Goal: Information Seeking & Learning: Find specific fact

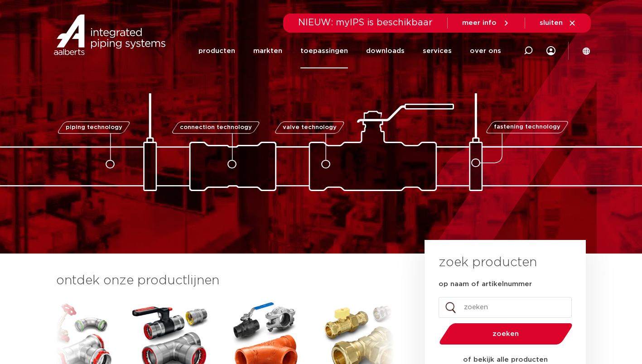
click at [330, 53] on link "toepassingen" at bounding box center [324, 51] width 48 height 35
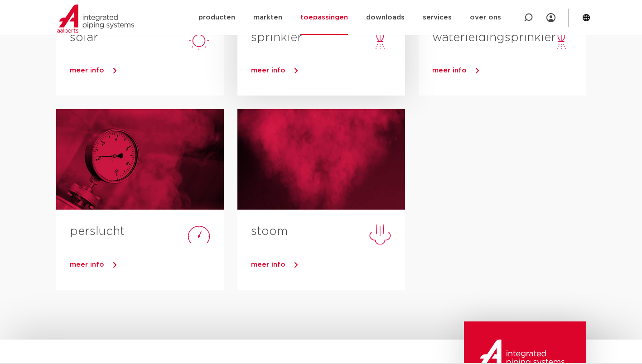
scroll to position [453, 0]
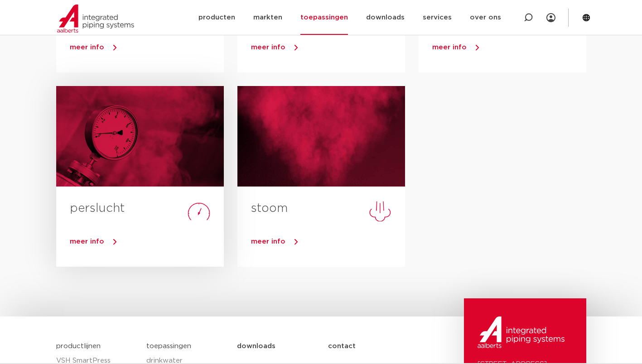
click at [134, 233] on div "meer info" at bounding box center [140, 243] width 168 height 45
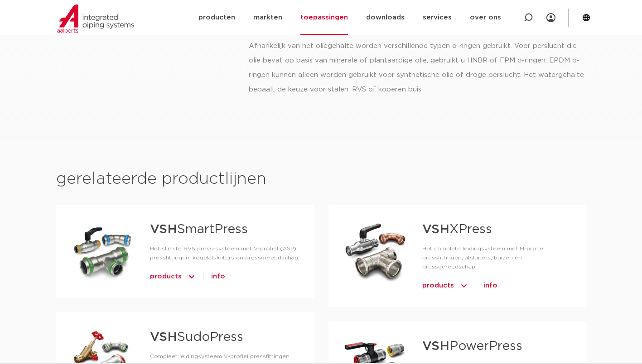
scroll to position [362, 0]
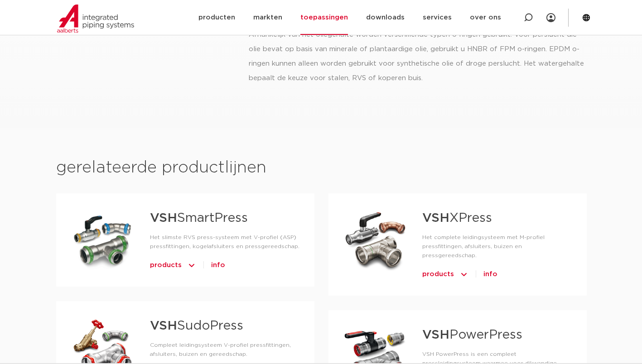
click at [460, 223] on link "VSH XPress" at bounding box center [457, 218] width 70 height 13
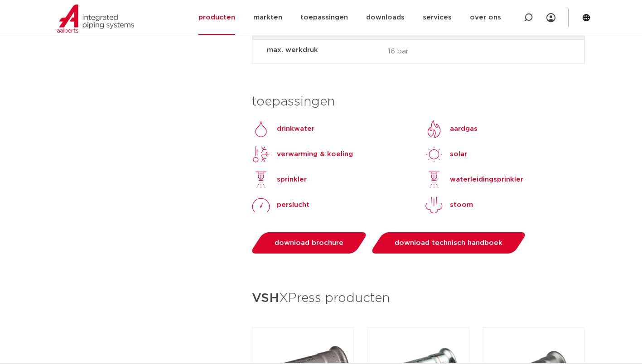
scroll to position [860, 0]
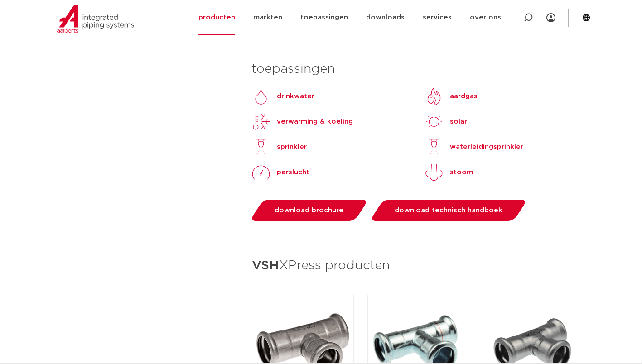
click at [279, 167] on p "perslucht" at bounding box center [293, 172] width 33 height 11
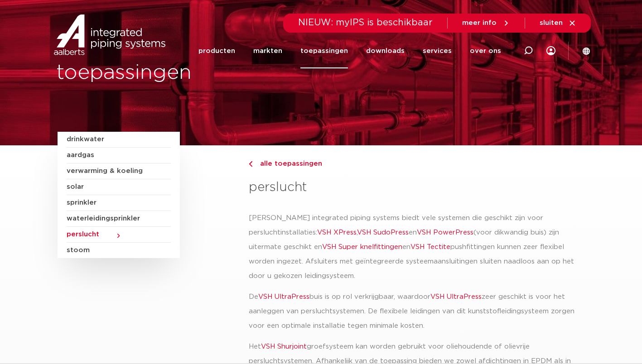
click at [116, 235] on span "perslucht" at bounding box center [119, 235] width 104 height 16
click at [102, 43] on img at bounding box center [110, 34] width 116 height 41
click at [94, 44] on img at bounding box center [110, 34] width 116 height 41
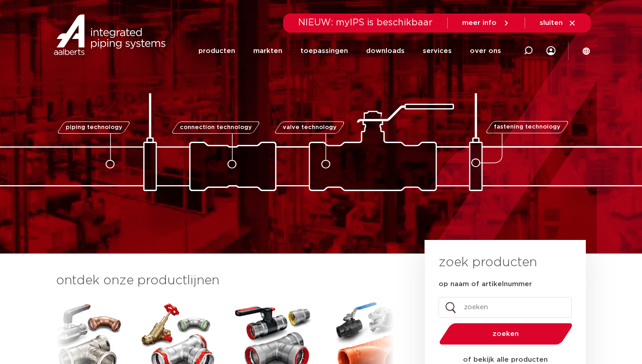
click at [480, 309] on input "op naam of artikelnummer" at bounding box center [504, 307] width 133 height 21
type input "6241158"
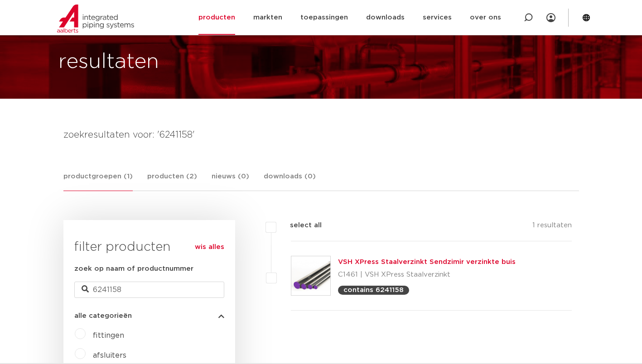
scroll to position [47, 0]
click at [434, 264] on link "VSH XPress Staalverzinkt Sendzimir verzinkte buis" at bounding box center [427, 262] width 178 height 7
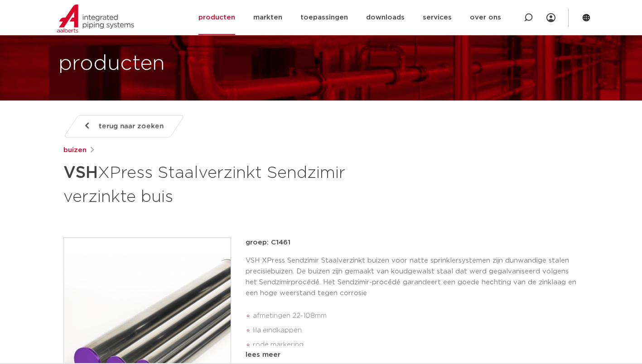
scroll to position [91, 0]
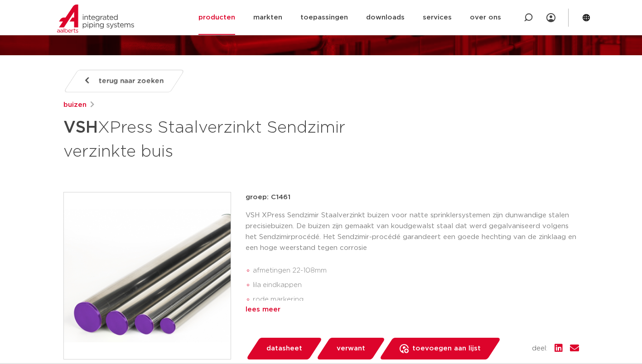
click at [254, 310] on div "lees meer" at bounding box center [411, 309] width 333 height 11
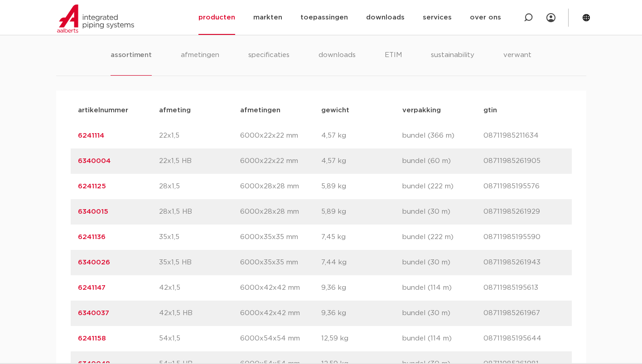
scroll to position [679, 0]
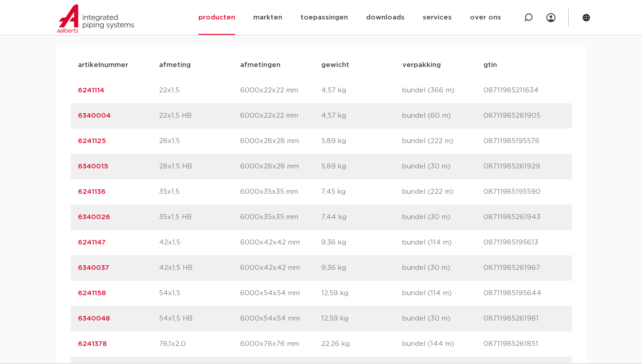
drag, startPoint x: 105, startPoint y: 296, endPoint x: 60, endPoint y: 298, distance: 44.9
click at [60, 298] on div "artikelnummer afmeting [GEOGRAPHIC_DATA] gewicht verpakking gtin artikelnummer …" at bounding box center [321, 268] width 530 height 446
copy link "6241158"
drag, startPoint x: 76, startPoint y: 318, endPoint x: 111, endPoint y: 317, distance: 35.3
click at [111, 317] on div "artikelnummer 6340048 afmeting 54x1,5 HB afmetingen 6000x54x54 mm gewicht 12,59…" at bounding box center [321, 318] width 501 height 25
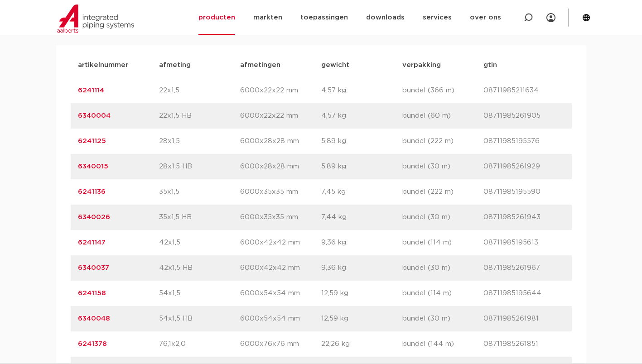
copy link "6340048"
click at [96, 321] on link "6340048" at bounding box center [94, 318] width 32 height 7
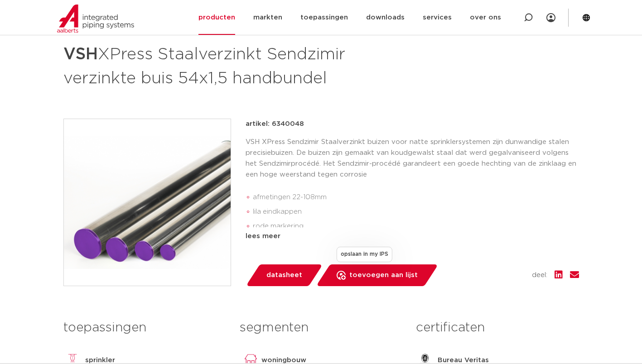
scroll to position [181, 0]
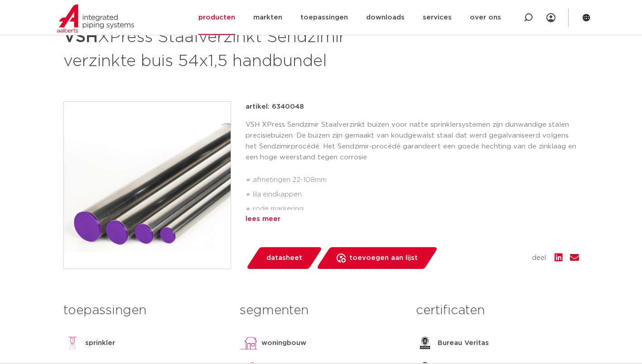
click at [266, 221] on div "lees meer" at bounding box center [411, 219] width 333 height 11
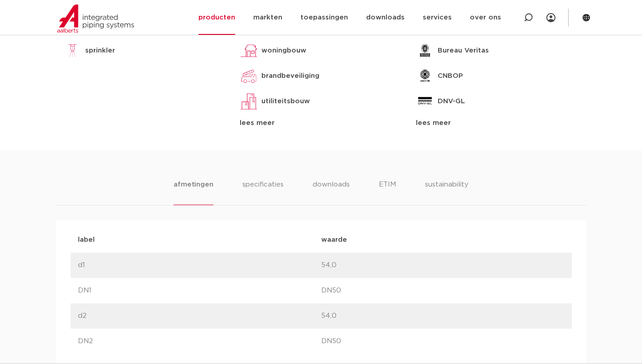
scroll to position [543, 0]
